Goal: Use online tool/utility: Utilize a website feature to perform a specific function

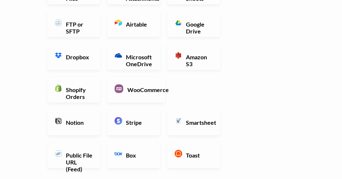
scroll to position [113, 0]
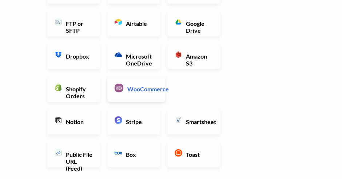
click at [132, 90] on h6 "WooCommerce" at bounding box center [142, 89] width 32 height 7
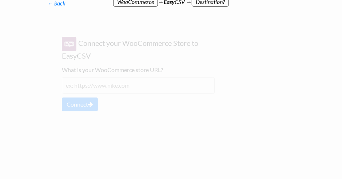
scroll to position [0, 0]
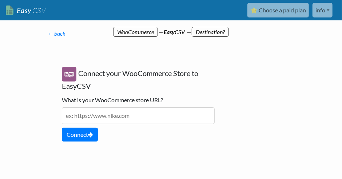
click at [103, 117] on input "text" at bounding box center [138, 115] width 153 height 17
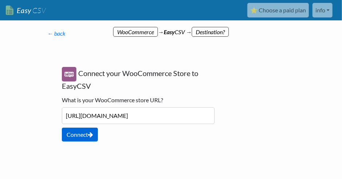
type input "[URL][DOMAIN_NAME]"
click at [87, 131] on button "Connect" at bounding box center [80, 135] width 36 height 14
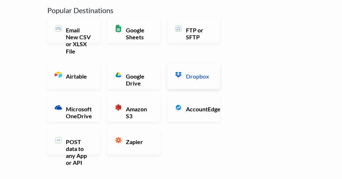
scroll to position [82, 0]
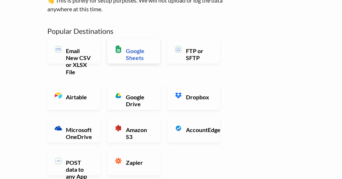
click at [135, 48] on h6 "Google Sheets" at bounding box center [138, 54] width 29 height 14
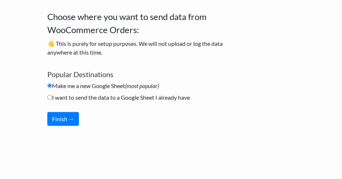
scroll to position [38, 0]
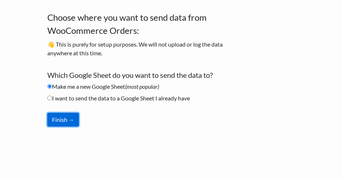
click at [67, 124] on button "Finish →" at bounding box center [63, 120] width 32 height 14
